Goal: Transaction & Acquisition: Purchase product/service

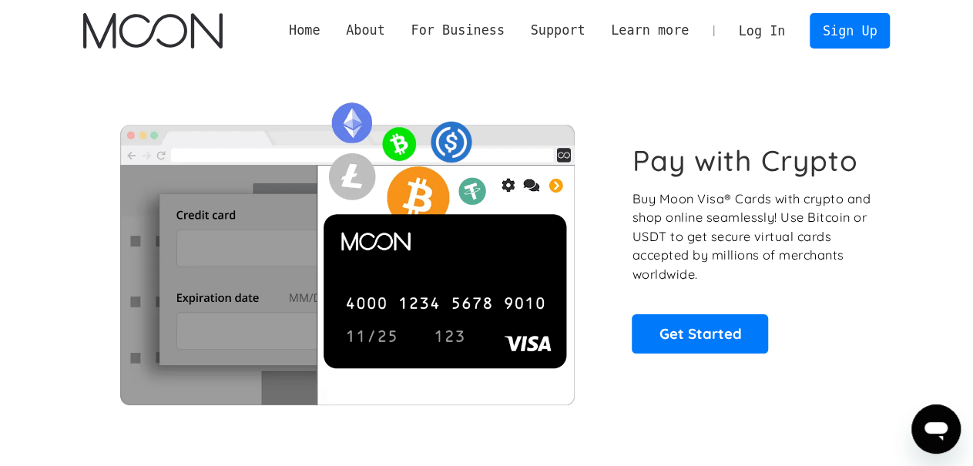
click at [765, 31] on link "Log In" at bounding box center [762, 31] width 72 height 34
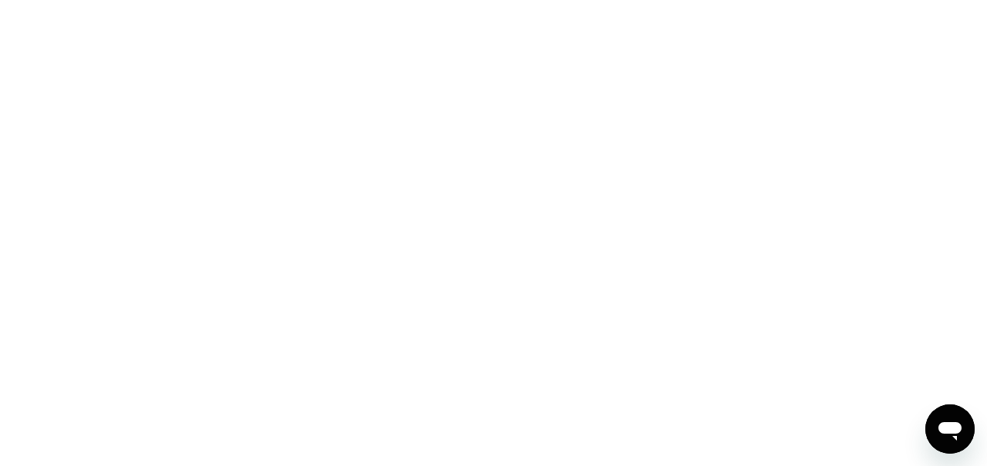
click at [267, 47] on div at bounding box center [493, 233] width 987 height 466
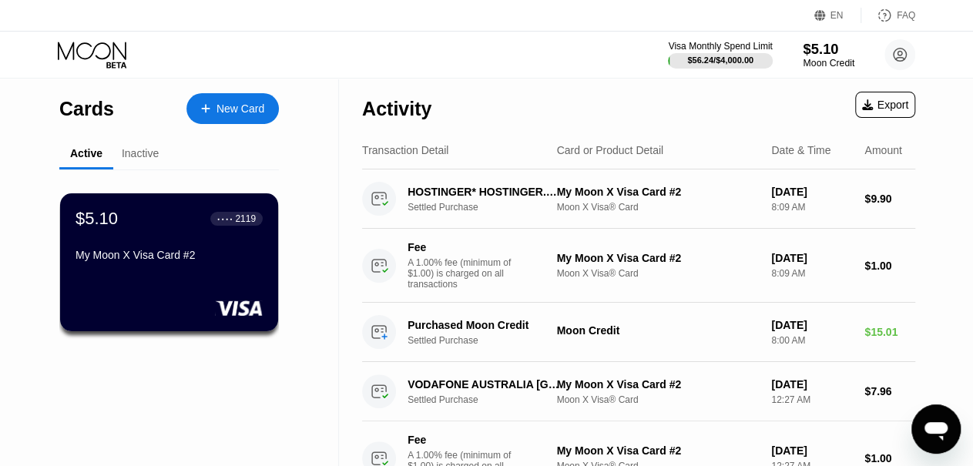
click at [817, 59] on div "Moon Credit" at bounding box center [829, 63] width 52 height 11
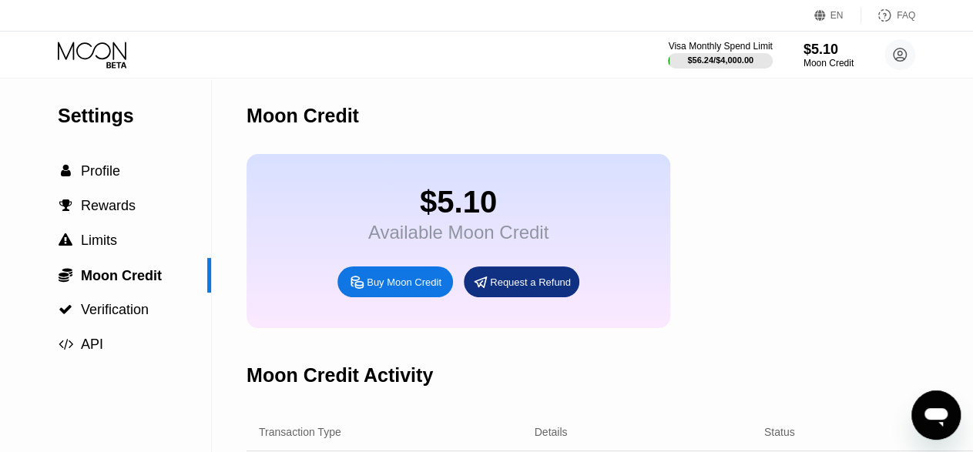
click at [402, 289] on div "Buy Moon Credit" at bounding box center [404, 282] width 75 height 13
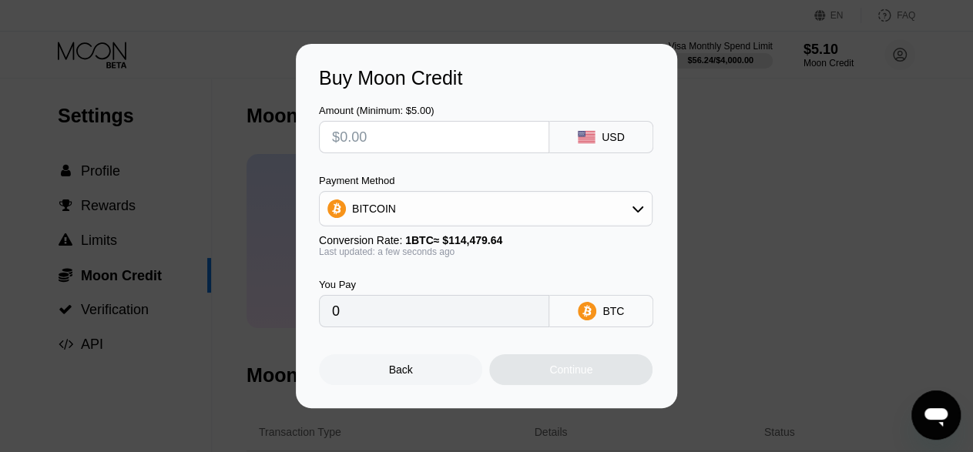
click at [505, 135] on input "text" at bounding box center [434, 137] width 204 height 31
click at [474, 139] on input "text" at bounding box center [434, 137] width 204 height 31
type input "$1"
type input "0.00000874"
type input "$10"
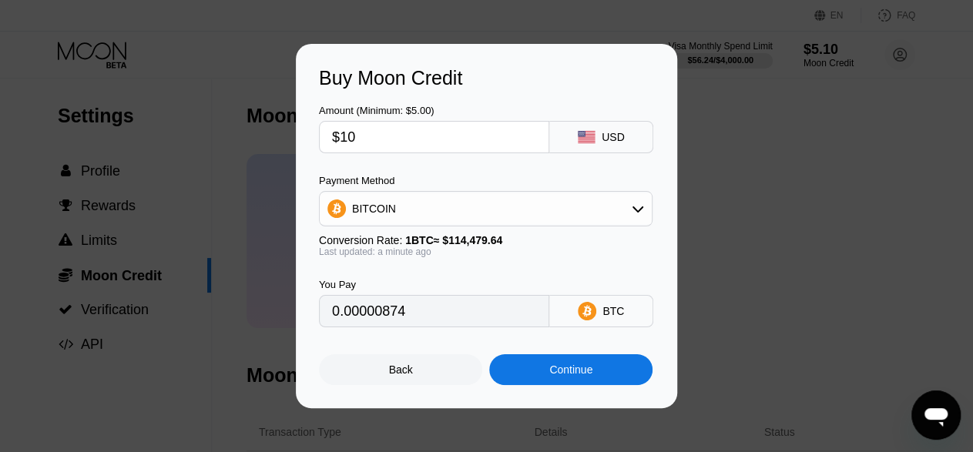
type input "0.00008736"
type input "$10"
click at [568, 375] on div "Continue" at bounding box center [571, 370] width 43 height 12
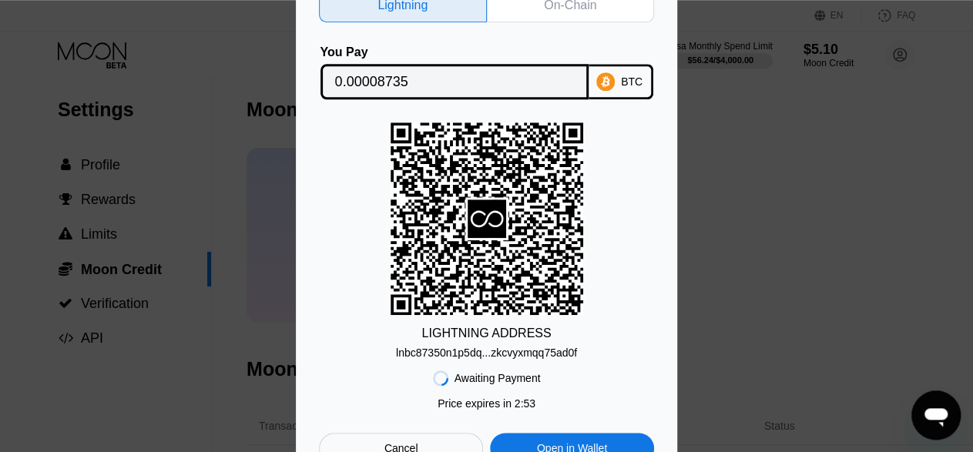
scroll to position [2, 0]
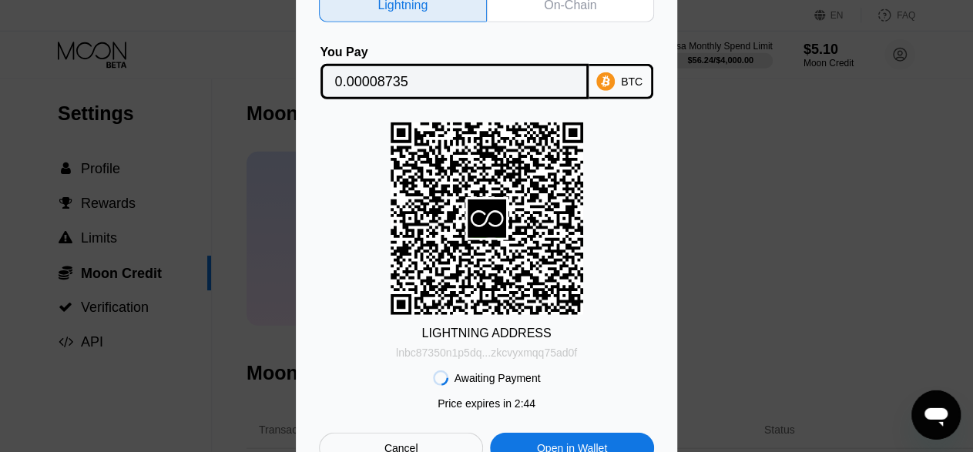
click at [523, 353] on div "lnbc87350n1p5dq...zkcvyxmqq75ad0f" at bounding box center [486, 353] width 181 height 12
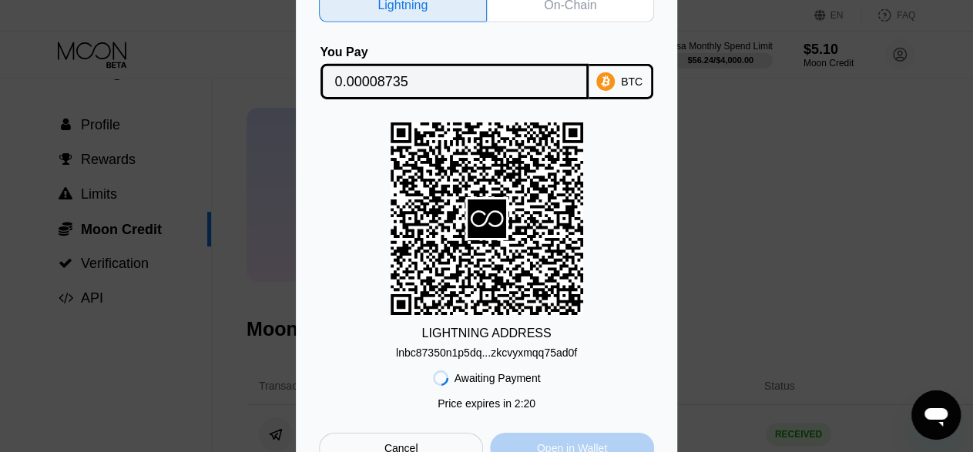
click at [571, 447] on div "Open in Wallet" at bounding box center [572, 449] width 70 height 14
click at [556, 2] on div "On-Chain" at bounding box center [570, 5] width 52 height 15
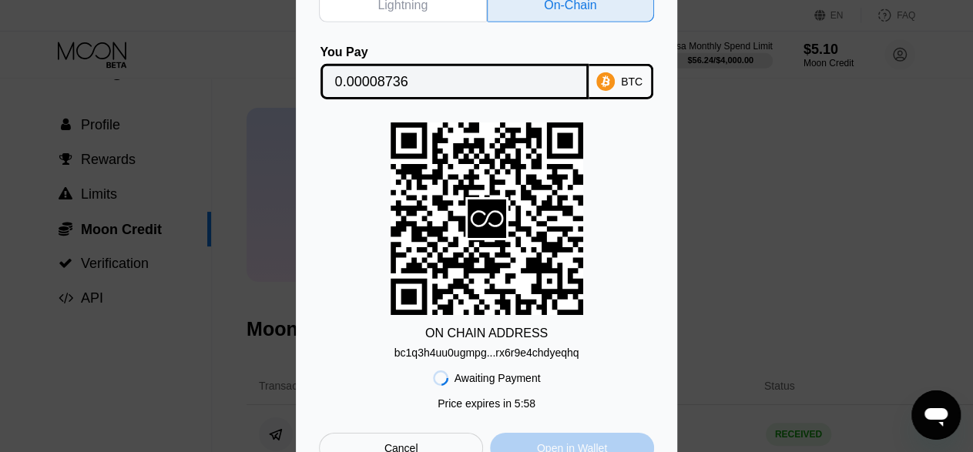
click at [576, 444] on div "Open in Wallet" at bounding box center [572, 448] width 164 height 31
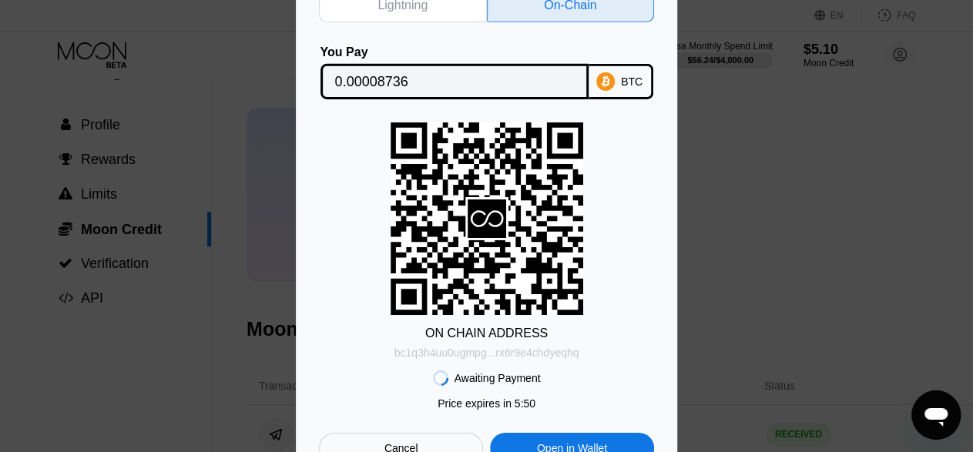
click at [515, 354] on div "bc1q3h4uu0ugmpg...rx6r9e4chdyeqhq" at bounding box center [487, 353] width 185 height 12
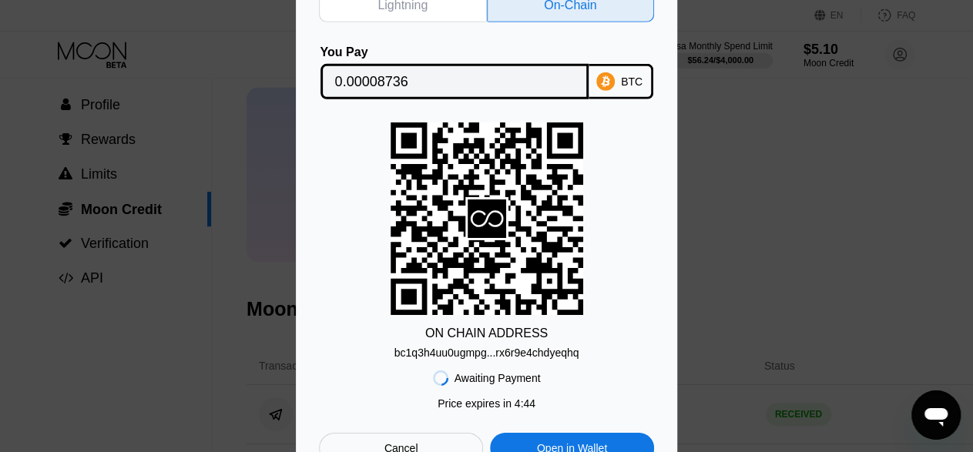
scroll to position [71, 0]
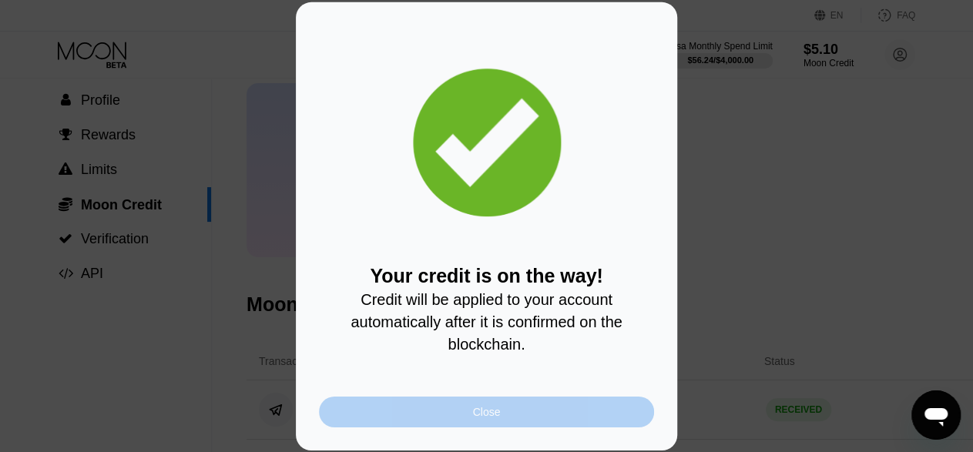
click at [560, 411] on div "Close" at bounding box center [486, 412] width 335 height 31
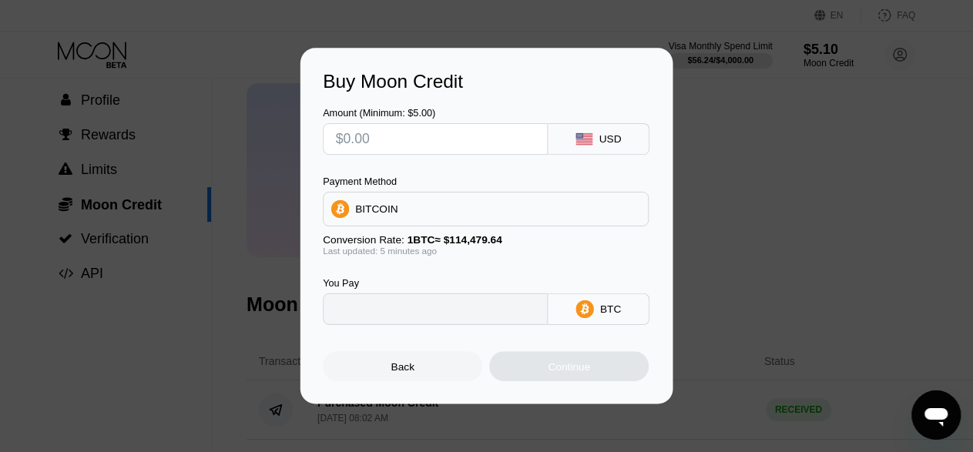
type input "0"
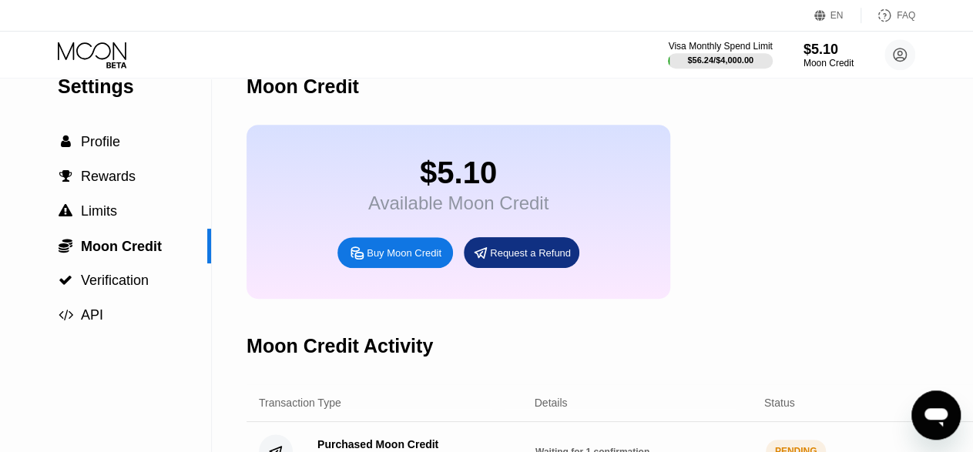
scroll to position [0, 0]
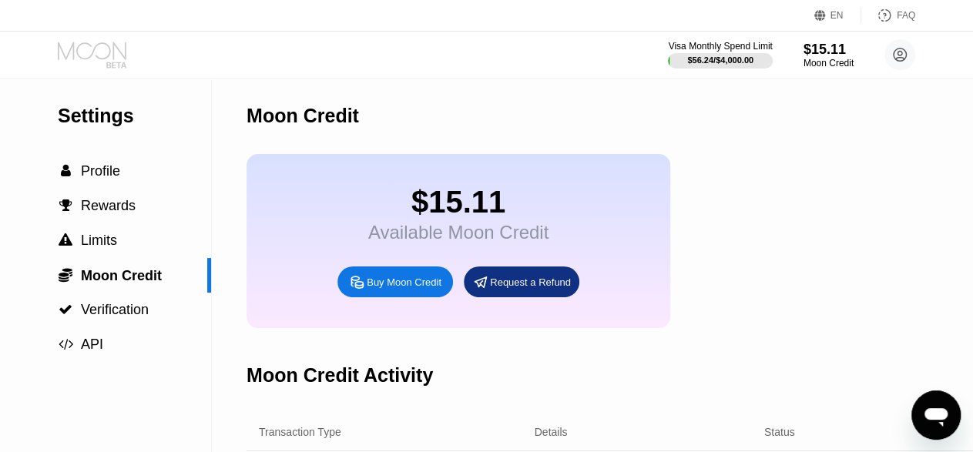
click at [90, 49] on icon at bounding box center [94, 55] width 72 height 27
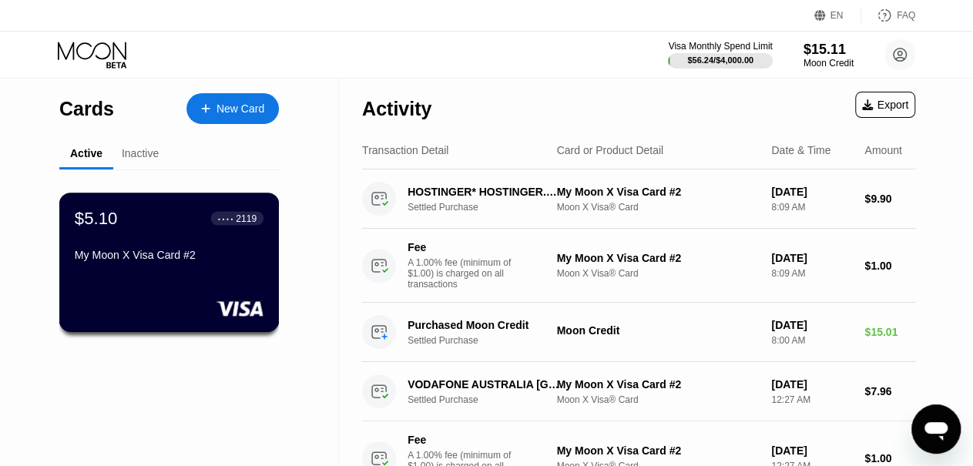
click at [197, 267] on div "My Moon X Visa Card #2" at bounding box center [169, 258] width 189 height 18
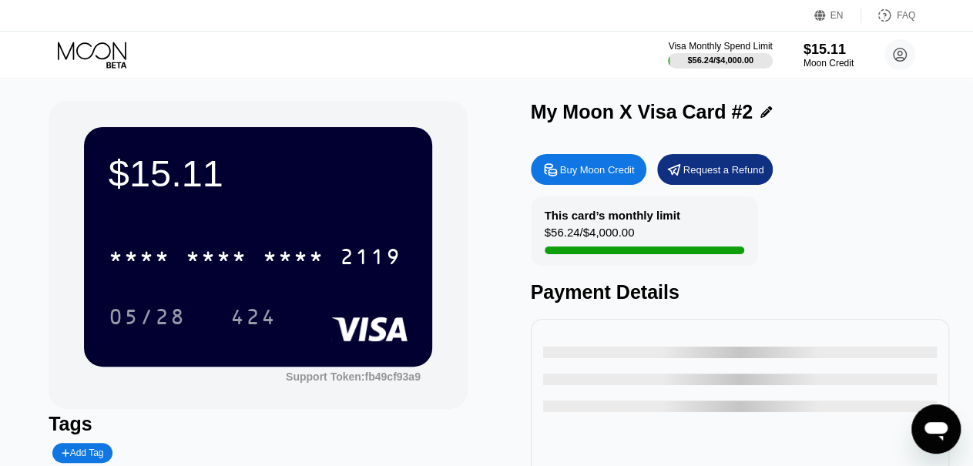
click at [308, 310] on div "05/28 424" at bounding box center [258, 316] width 299 height 39
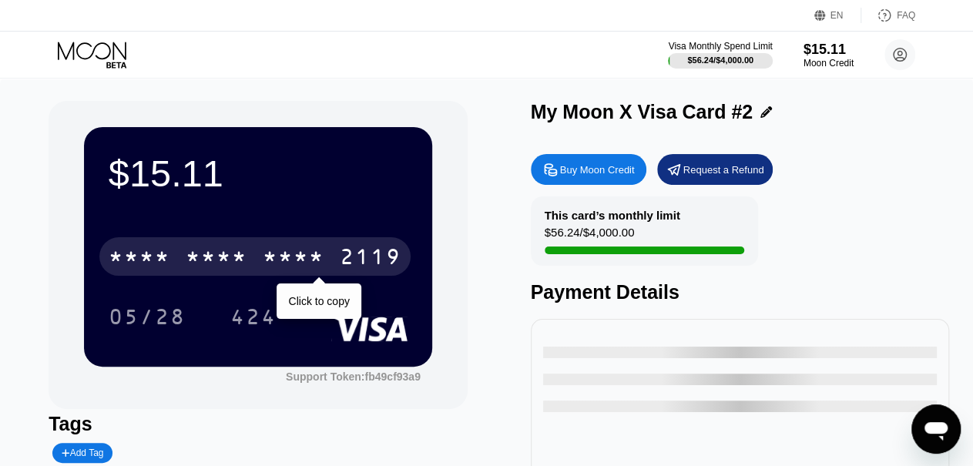
click at [263, 261] on div "* * * *" at bounding box center [294, 259] width 62 height 25
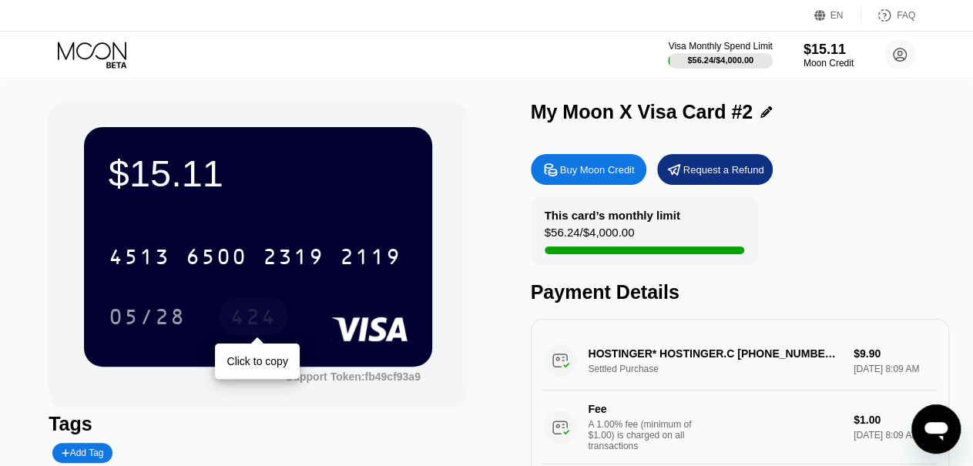
click at [249, 324] on div "424" at bounding box center [253, 319] width 46 height 25
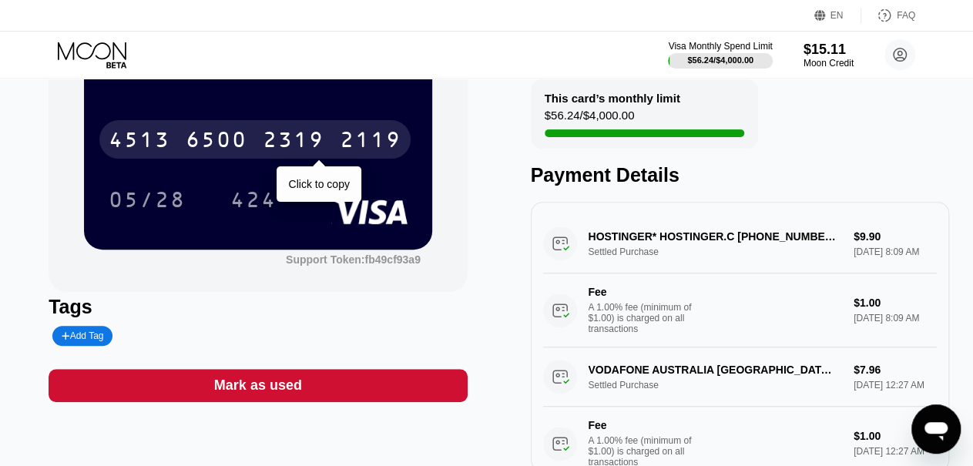
click at [272, 140] on div "2319" at bounding box center [294, 141] width 62 height 25
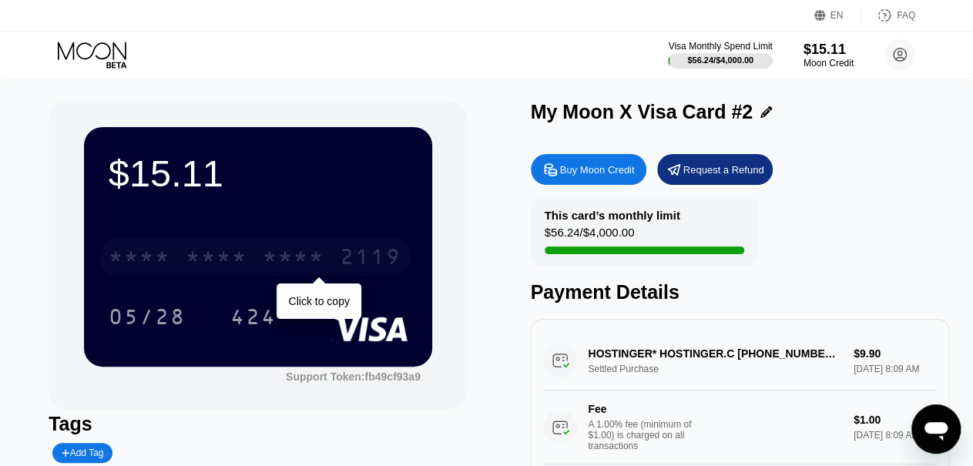
click at [269, 257] on div "* * * *" at bounding box center [294, 259] width 62 height 25
